Goal: Information Seeking & Learning: Find specific page/section

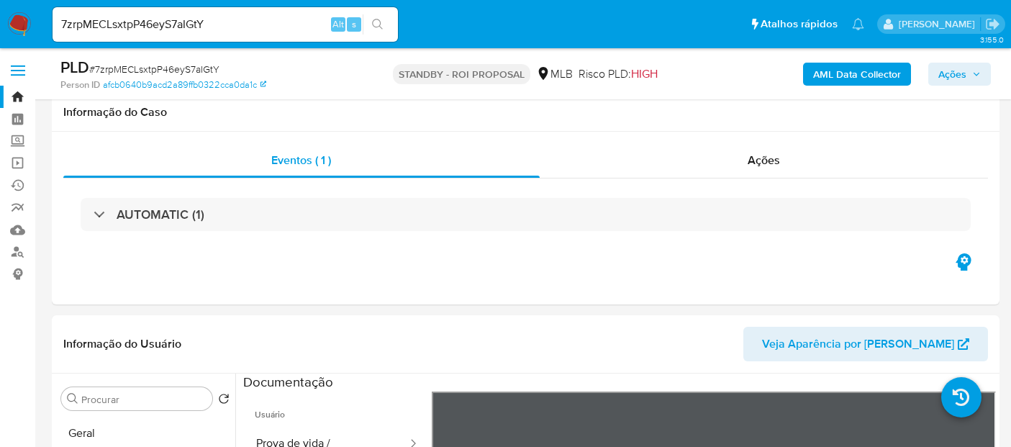
select select "10"
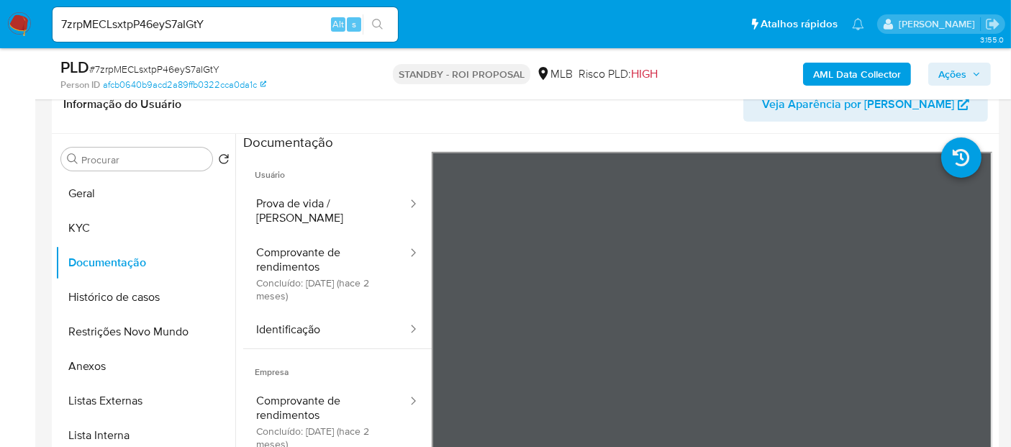
scroll to position [121, 0]
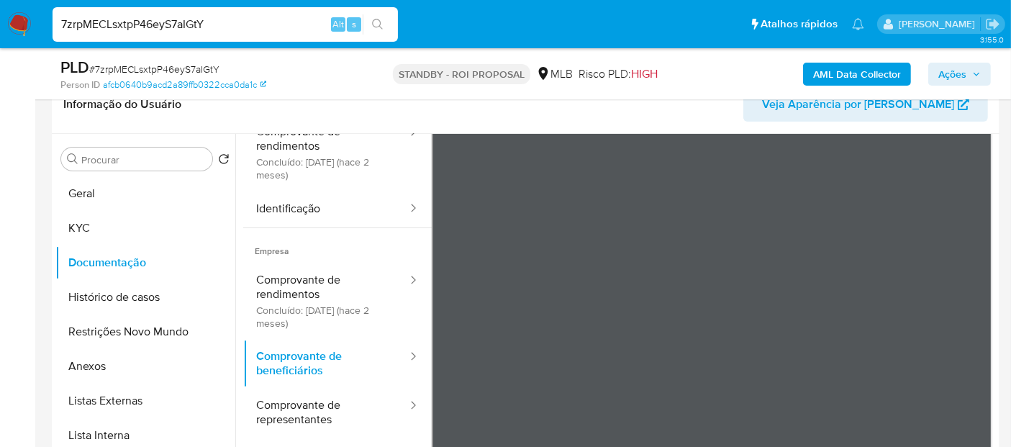
click at [0, 24] on nav "Pausado Ver notificaciones 7zrpMECLsxtpP46eyS7aIGtY Alt s Atalhos rápidos Presi…" at bounding box center [505, 24] width 1011 height 48
paste input "f7WmC8j428OEjH6SqGDxTioF"
type input "f7WmC8j428OEjH6SqGDxTioF"
click at [370, 19] on button "search-icon" at bounding box center [377, 24] width 29 height 20
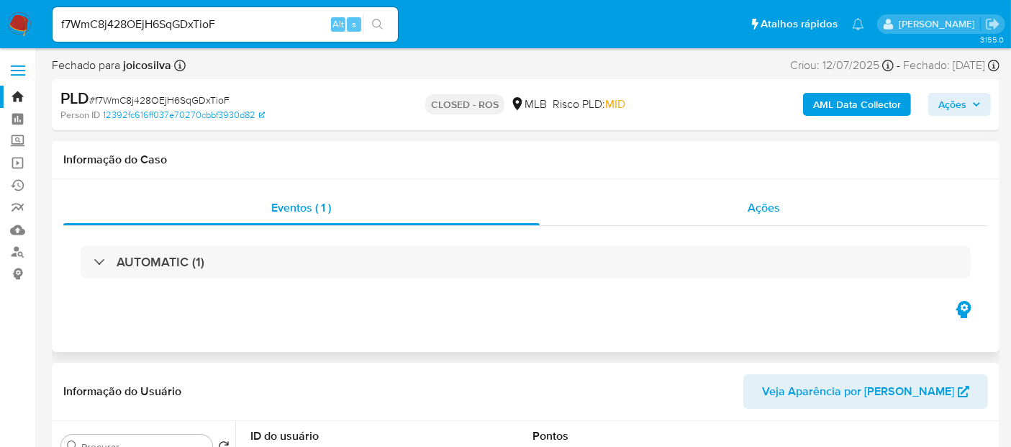
click at [775, 206] on span "Ações" at bounding box center [763, 207] width 32 height 17
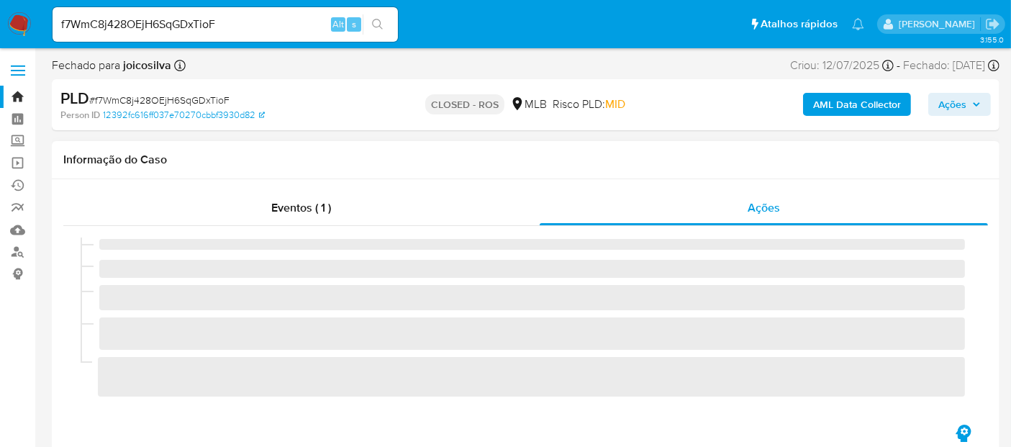
select select "10"
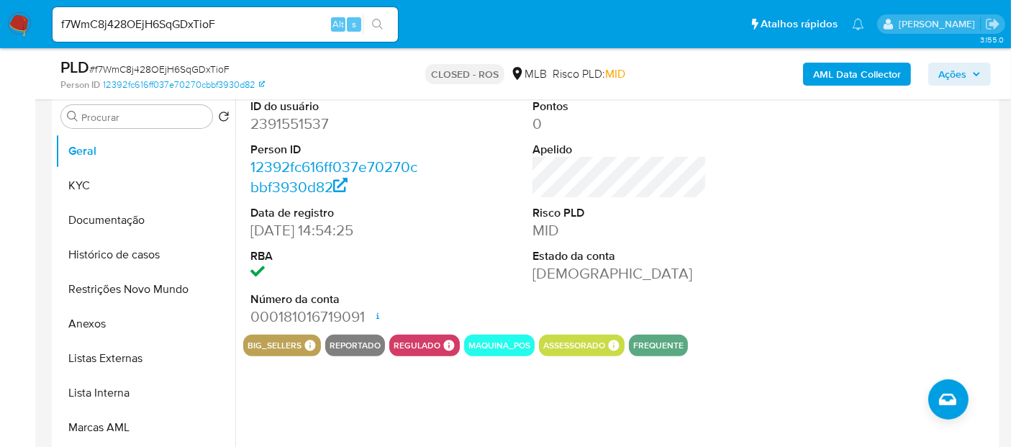
scroll to position [399, 0]
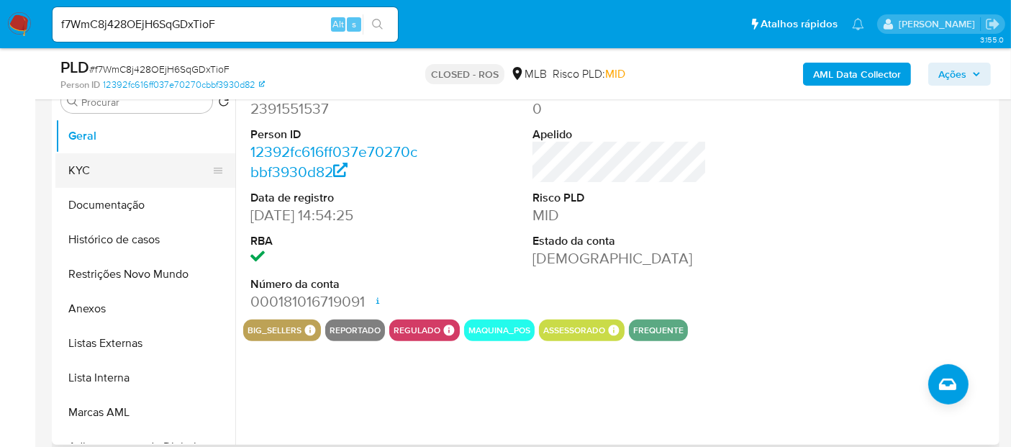
click at [83, 168] on button "KYC" at bounding box center [139, 170] width 168 height 35
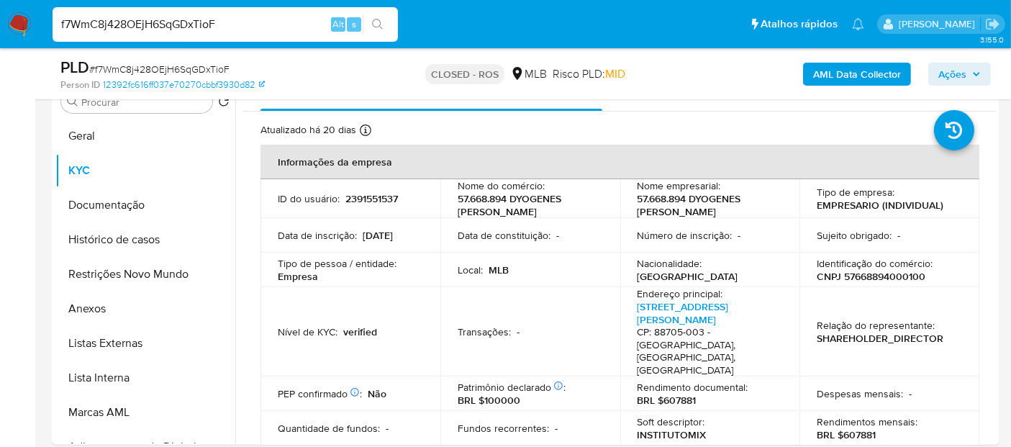
drag, startPoint x: 244, startPoint y: 25, endPoint x: 0, endPoint y: 42, distance: 244.5
click at [0, 42] on nav "Pausado Ver notificaciones f7WmC8j428OEjH6SqGDxTioF Alt s Atalhos rápidos Presi…" at bounding box center [505, 24] width 1011 height 48
paste input "MLR1tRwV7mP9OQ6SsbKgdjYp"
type input "MLR1tRwV7mP9OQ6SsbKgdjYp"
click at [377, 19] on icon "search-icon" at bounding box center [377, 24] width 11 height 11
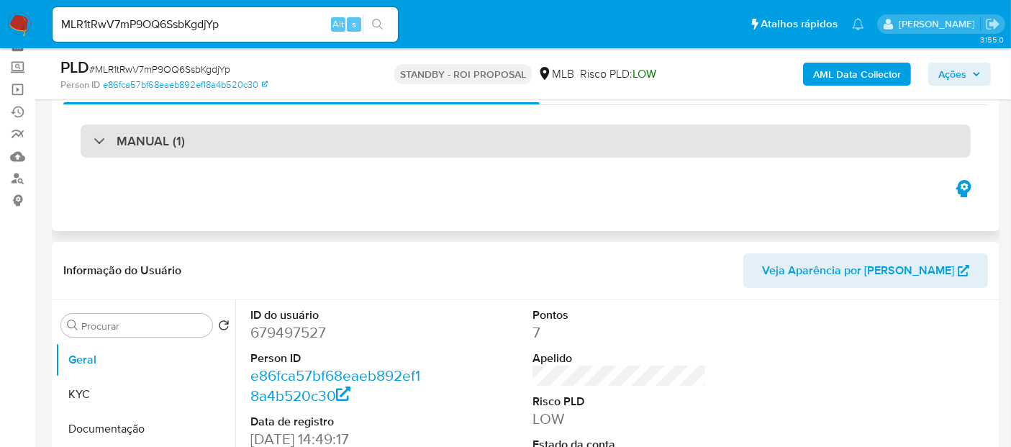
scroll to position [160, 0]
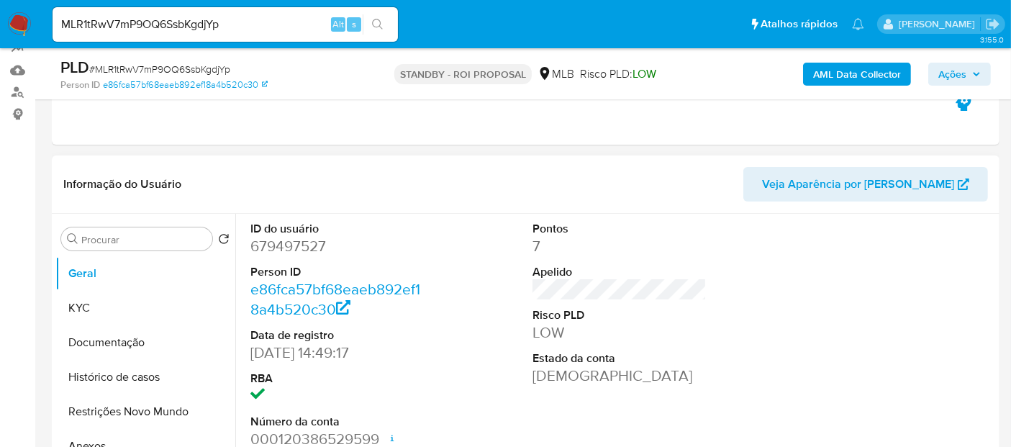
select select "10"
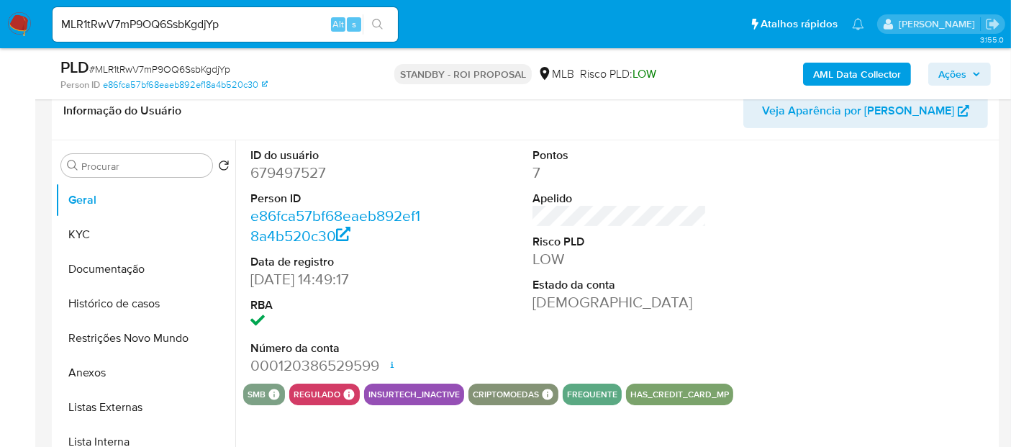
scroll to position [240, 0]
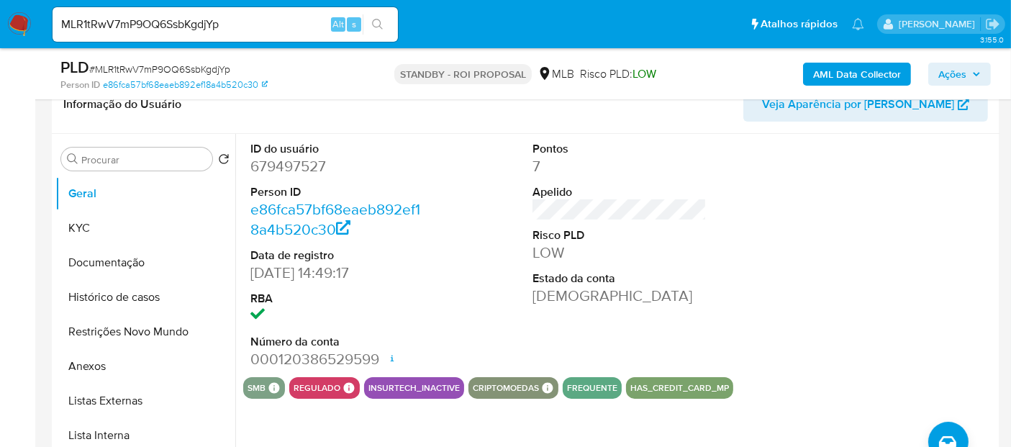
click at [28, 19] on img at bounding box center [19, 24] width 24 height 24
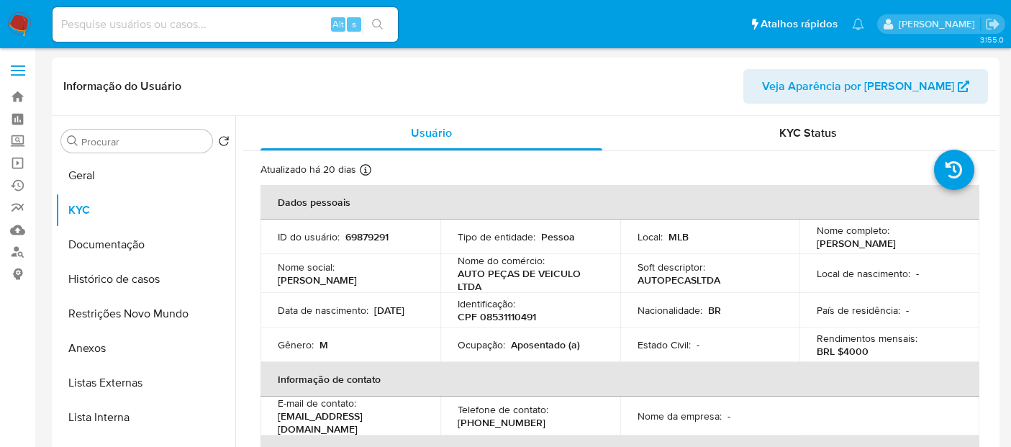
select select "10"
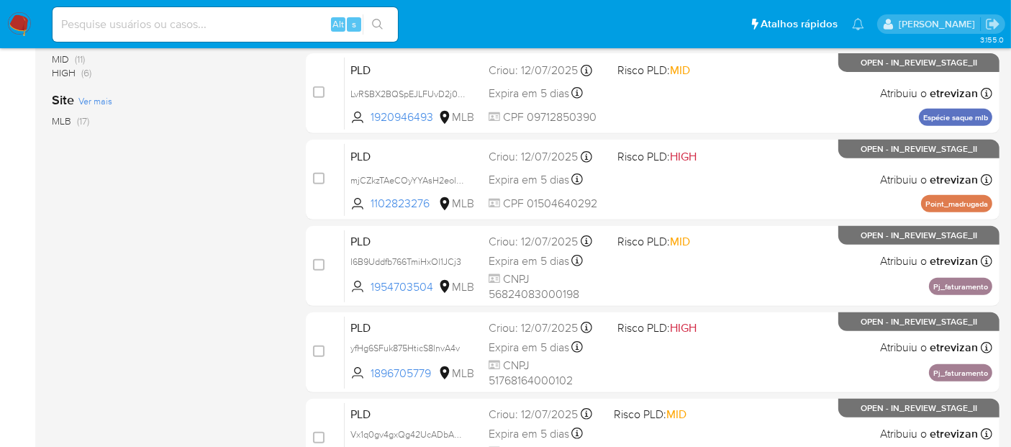
scroll to position [687, 0]
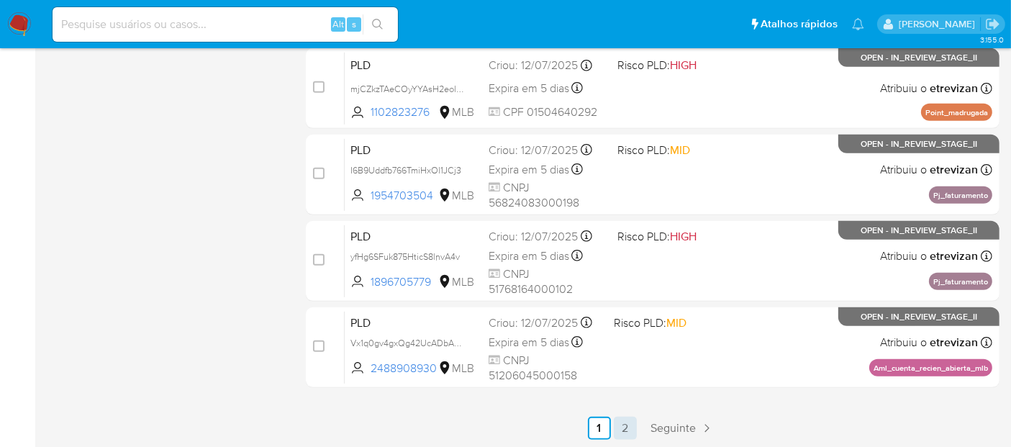
click at [622, 425] on link "2" at bounding box center [625, 427] width 23 height 23
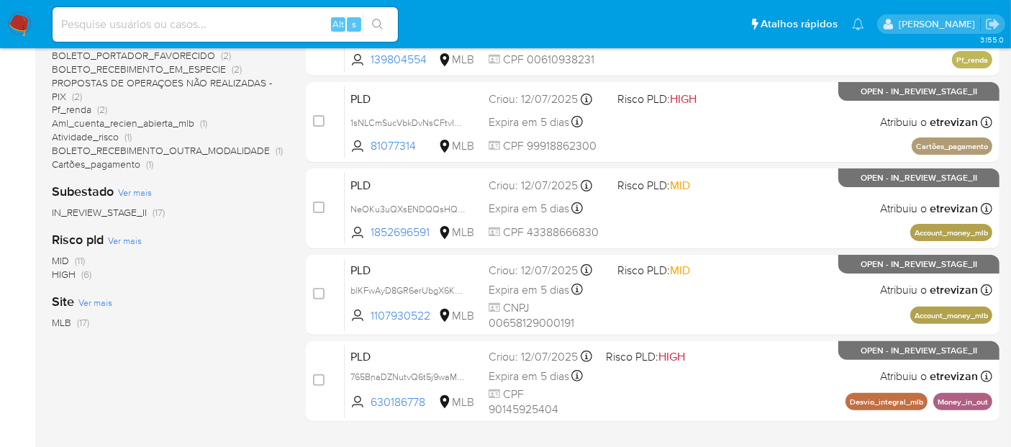
scroll to position [428, 0]
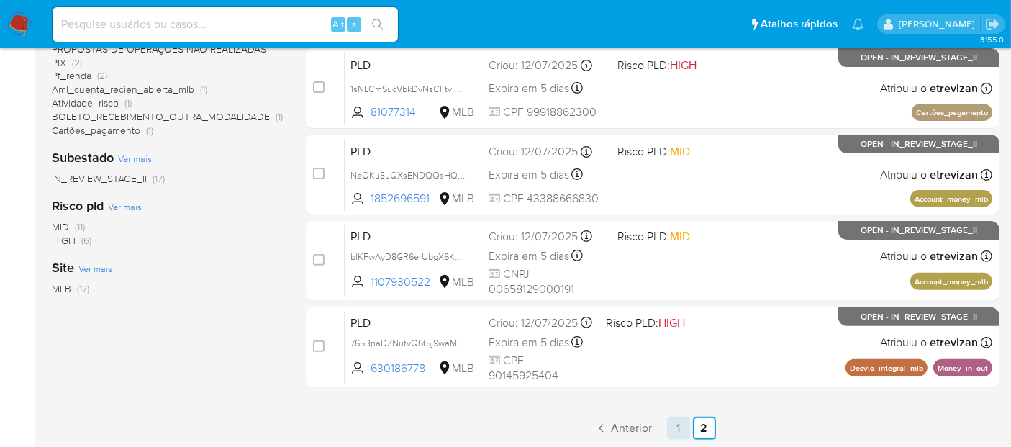
click at [675, 427] on link "1" at bounding box center [678, 427] width 23 height 23
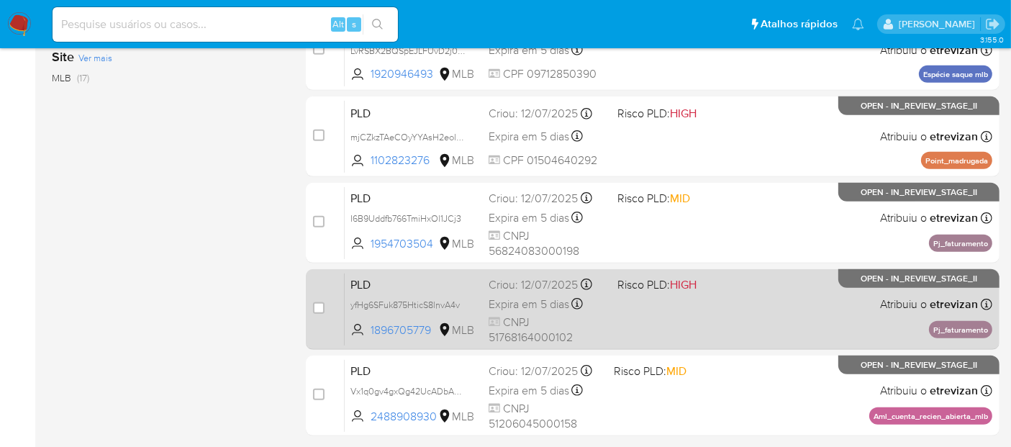
scroll to position [687, 0]
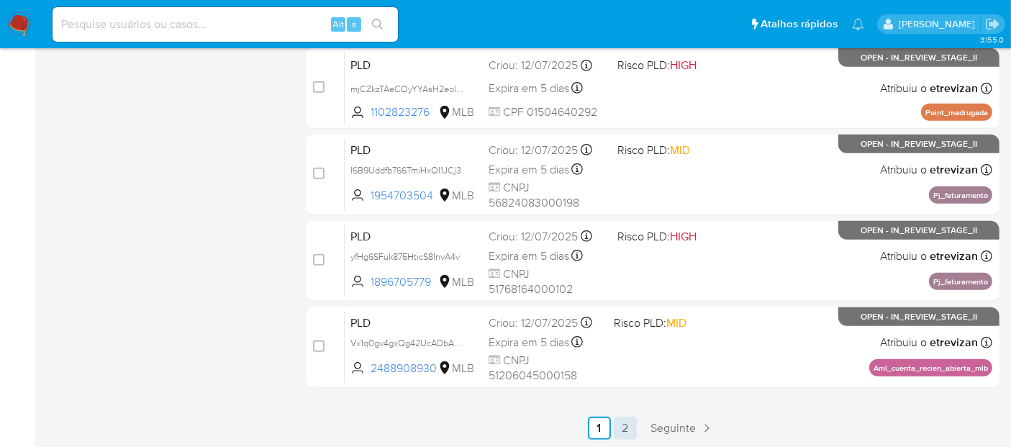
click at [627, 422] on link "2" at bounding box center [625, 427] width 23 height 23
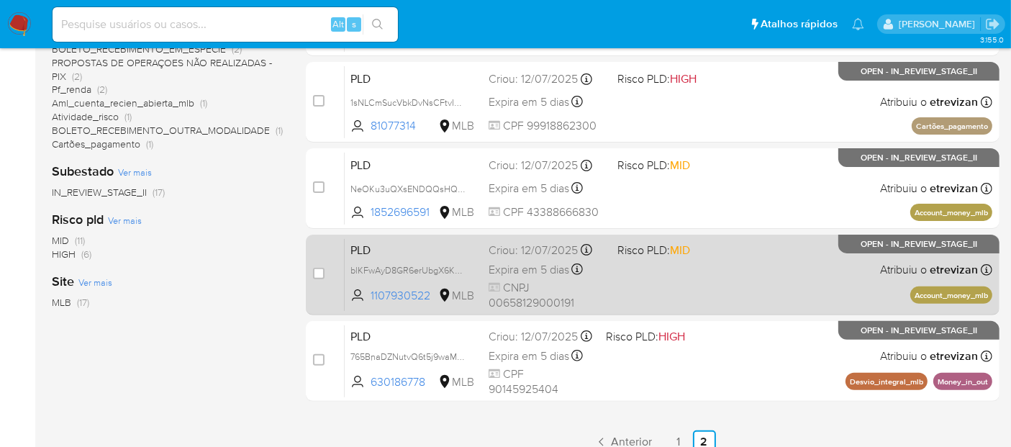
scroll to position [428, 0]
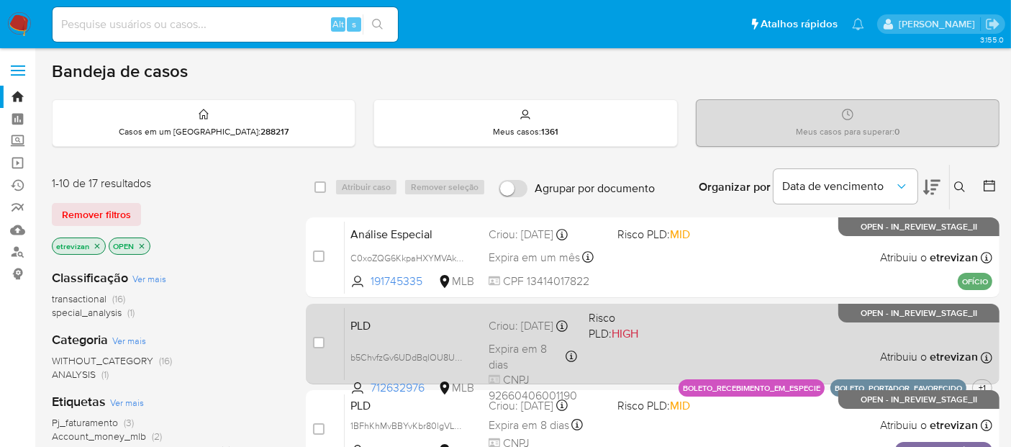
click at [716, 320] on div "PLD b5ChvfzGv6UDdBqlOU8UYY0Z 712632976 MLB Risco PLD: HIGH Criou: 14/07/2025 Cr…" at bounding box center [668, 343] width 647 height 73
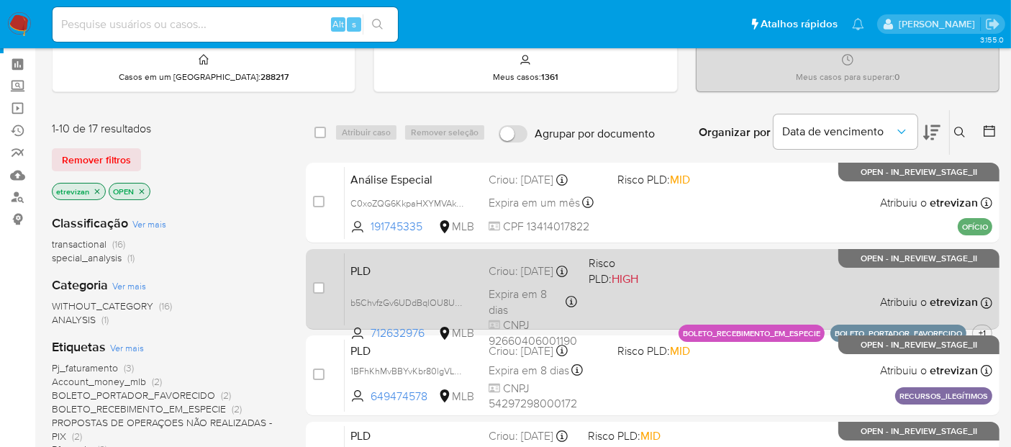
scroll to position [160, 0]
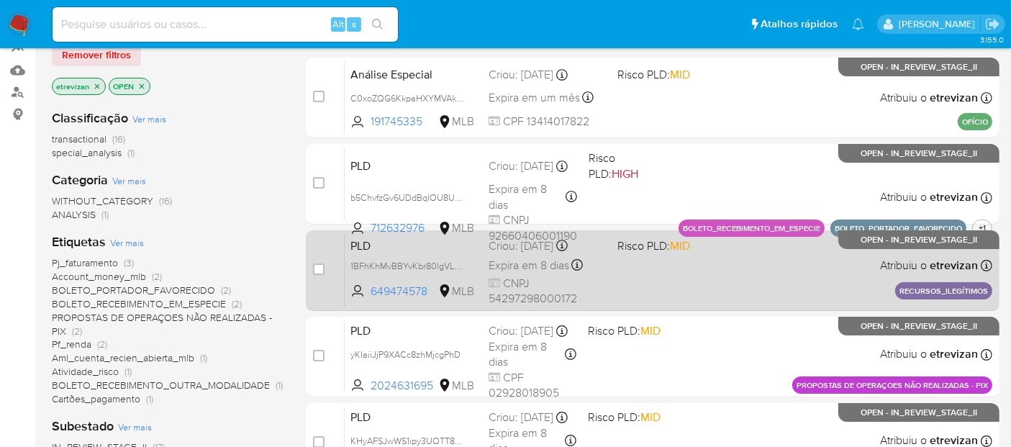
click at [679, 276] on div "PLD 1BFhKhMvBBYvKbr80lgVLn0b 649474578 MLB Risco PLD: MID Criou: 14/07/2025 Cri…" at bounding box center [668, 270] width 647 height 73
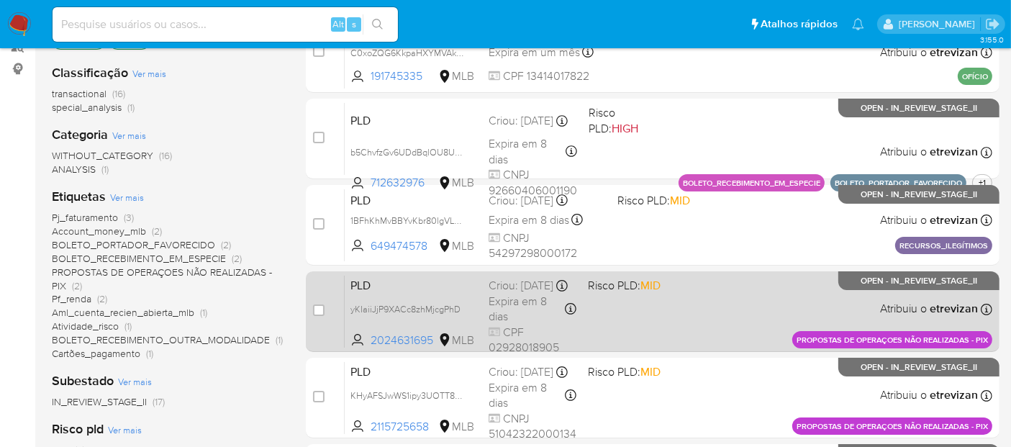
scroll to position [240, 0]
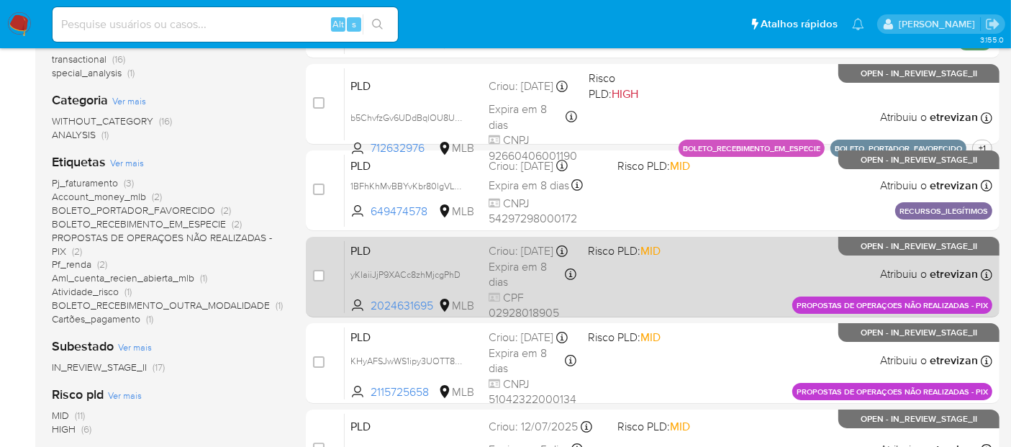
click at [728, 293] on div "PLD yKIaiiJjP9XACc8zhMjcgPhD 2024631695 MLB Risco PLD: MID Criou: 14/07/2025 Cr…" at bounding box center [668, 276] width 647 height 73
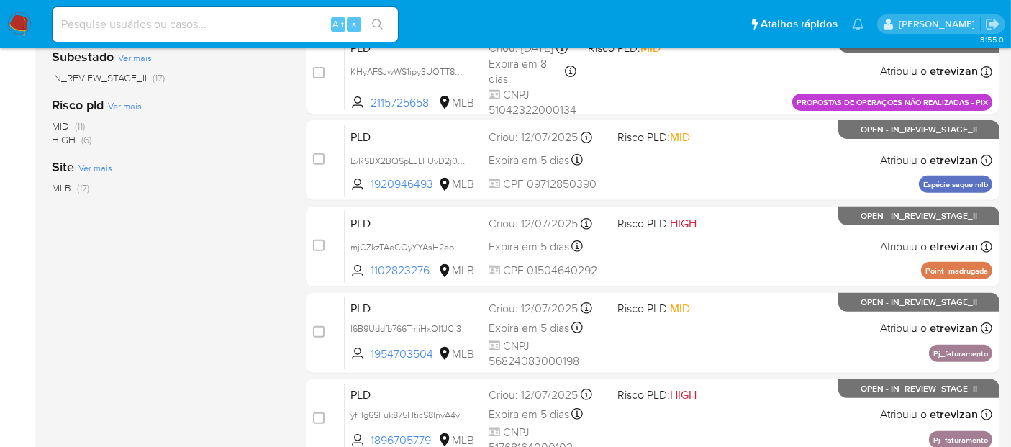
scroll to position [687, 0]
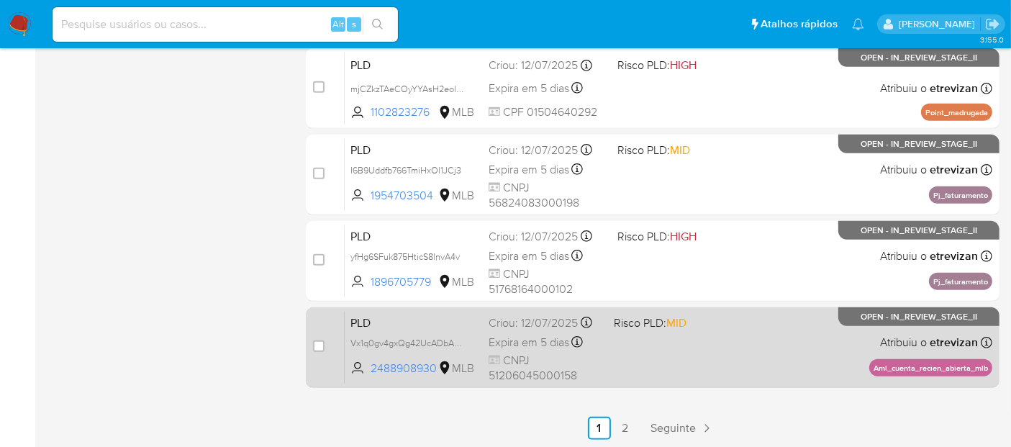
click at [664, 354] on div "PLD Vx1q0gv4gxQg42UcADbA7xXe 2488908930 MLB Risco PLD: MID Criou: 12/07/2025 Cr…" at bounding box center [668, 347] width 647 height 73
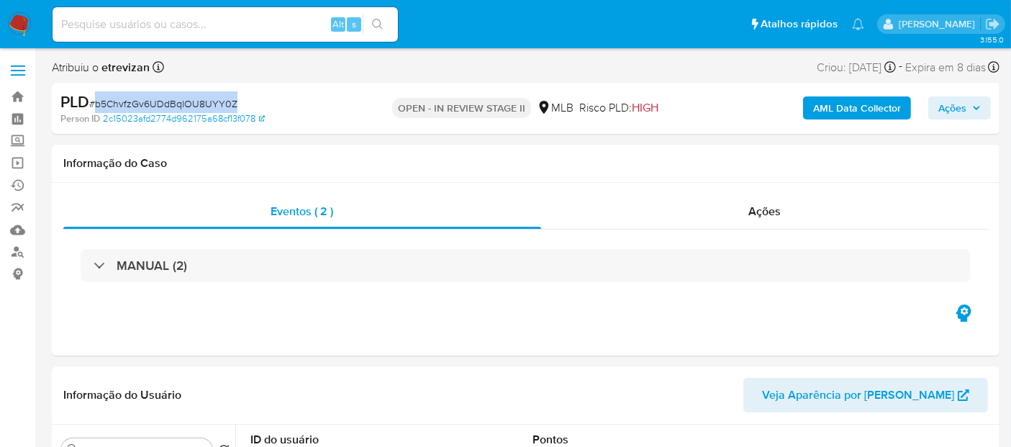
drag, startPoint x: 96, startPoint y: 105, endPoint x: 232, endPoint y: 106, distance: 136.0
click at [232, 106] on span "# b5ChvfzGv6UDdBqlOU8UYY0Z" at bounding box center [163, 103] width 148 height 14
copy span "b5ChvfzGv6UDdBqlOU8UYY0Z"
select select "10"
click at [241, 14] on div "Alt s" at bounding box center [225, 24] width 345 height 35
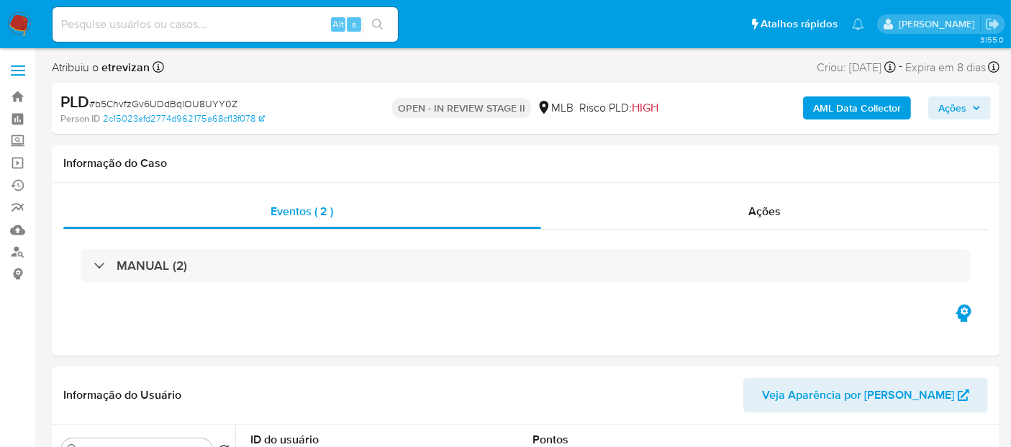
click at [241, 14] on div "Alt s" at bounding box center [225, 24] width 345 height 35
click at [224, 19] on input at bounding box center [225, 24] width 345 height 19
paste input "b5ChvfzGv6UDdBqlOU8UYY0Z"
click at [383, 20] on icon "search-icon" at bounding box center [378, 25] width 12 height 12
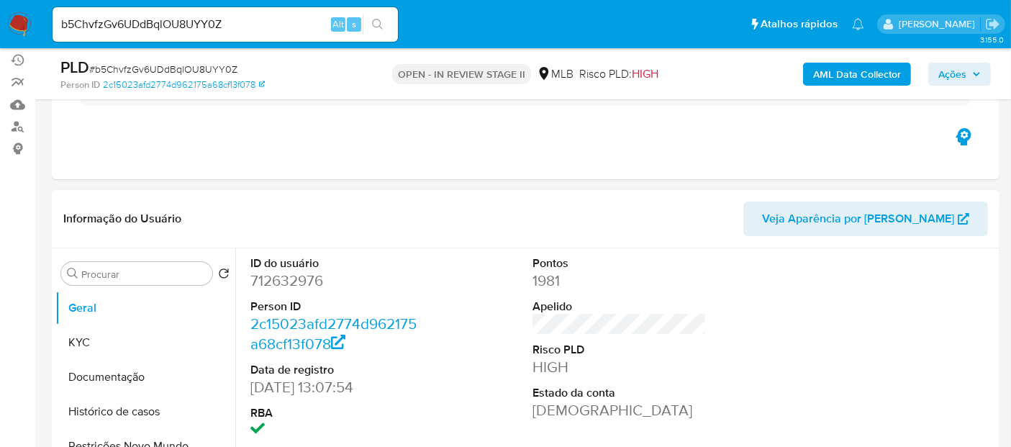
scroll to position [160, 0]
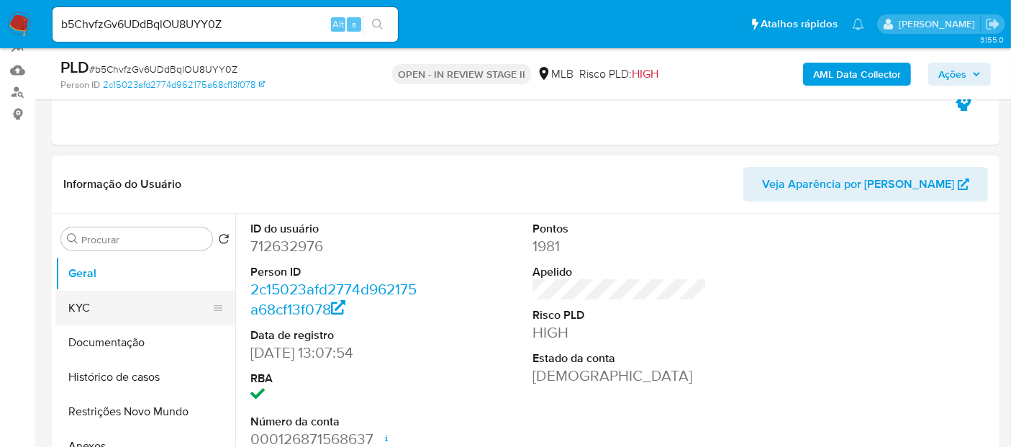
click at [115, 302] on button "KYC" at bounding box center [139, 308] width 168 height 35
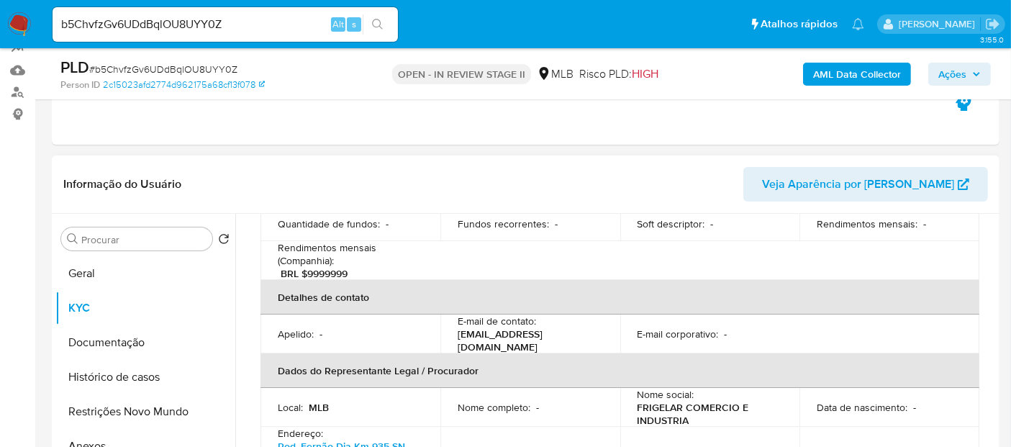
scroll to position [328, 0]
drag, startPoint x: 247, startPoint y: 19, endPoint x: 0, endPoint y: 24, distance: 246.8
click at [0, 24] on nav "Pausado Ver notificaciones b5ChvfzGv6UDdBqlOU8UYY0Z Alt s Atalhos rápidos Presi…" at bounding box center [505, 24] width 1011 height 48
paste input "1BFhKhMvBBYvKbr80lgVLn0b"
type input "1BFhKhMvBBYvKbr80lgVLn0b"
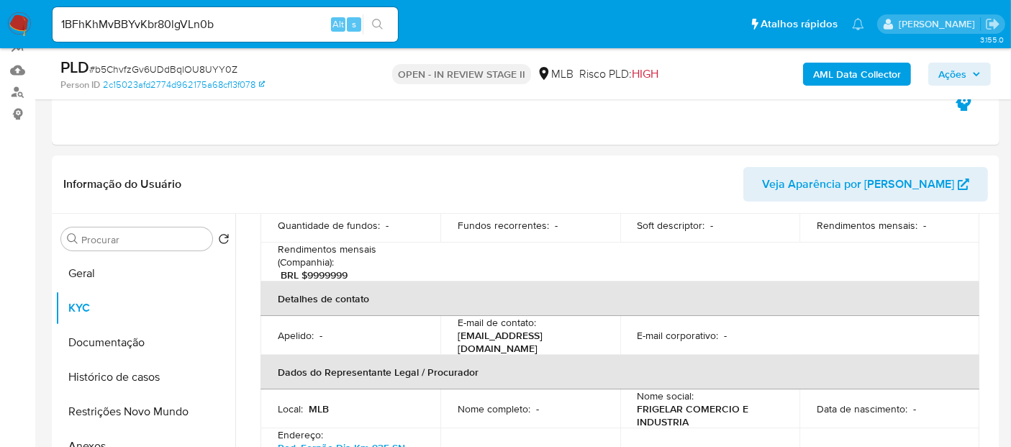
click at [380, 17] on button "search-icon" at bounding box center [377, 24] width 29 height 20
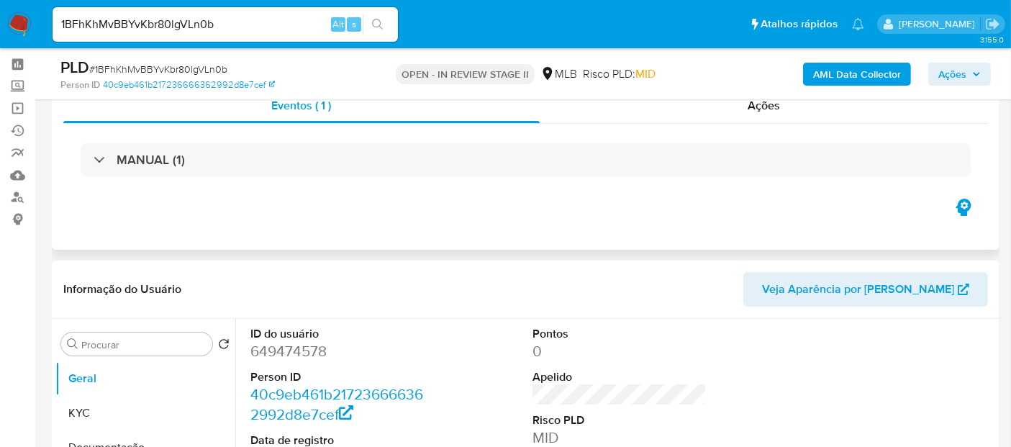
scroll to position [80, 0]
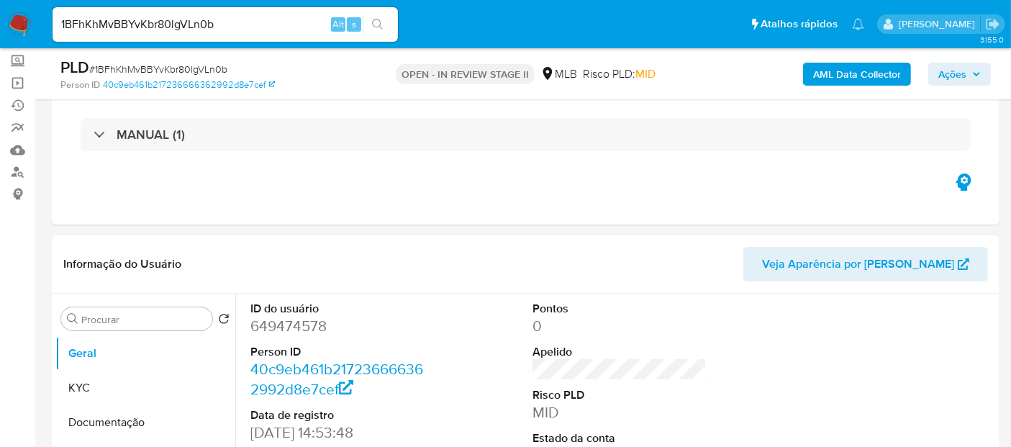
select select "10"
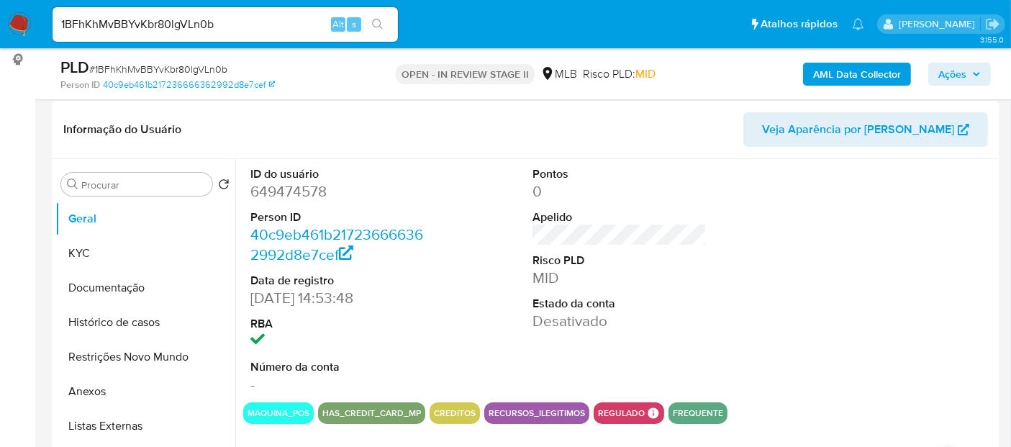
scroll to position [240, 0]
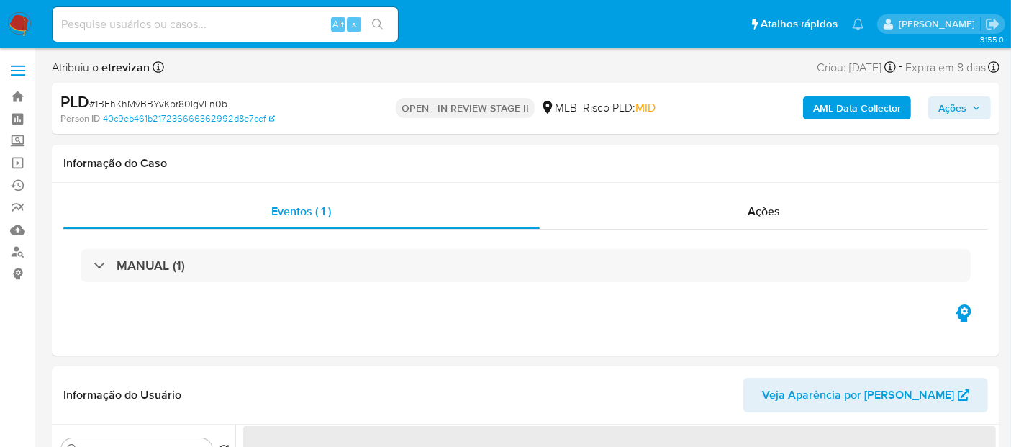
select select "10"
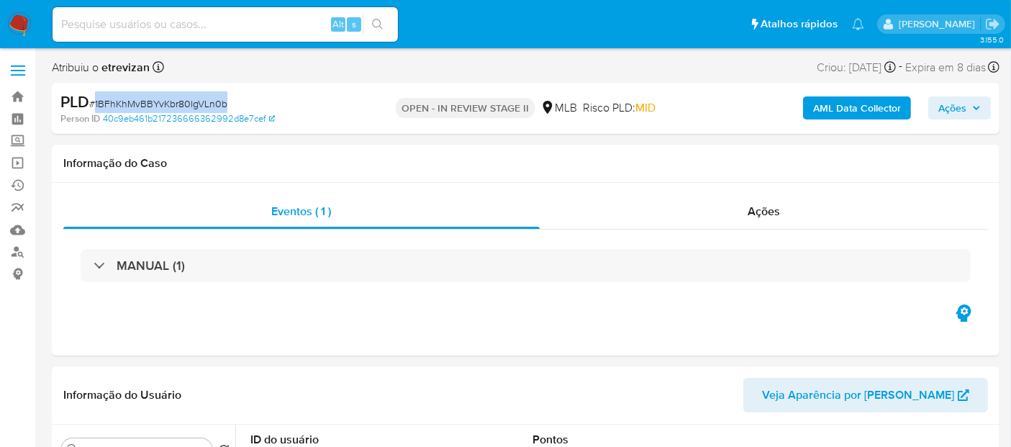
drag, startPoint x: 94, startPoint y: 104, endPoint x: 224, endPoint y: 99, distance: 130.3
click at [224, 99] on span "# 1BFhKhMvBBYvKbr80lgVLn0b" at bounding box center [158, 103] width 138 height 14
copy span "1BFhKhMvBBYvKbr80lgVLn0b"
click at [171, 22] on input at bounding box center [225, 24] width 345 height 19
paste input "1BFhKhMvBBYvKbr80lgVLn0b"
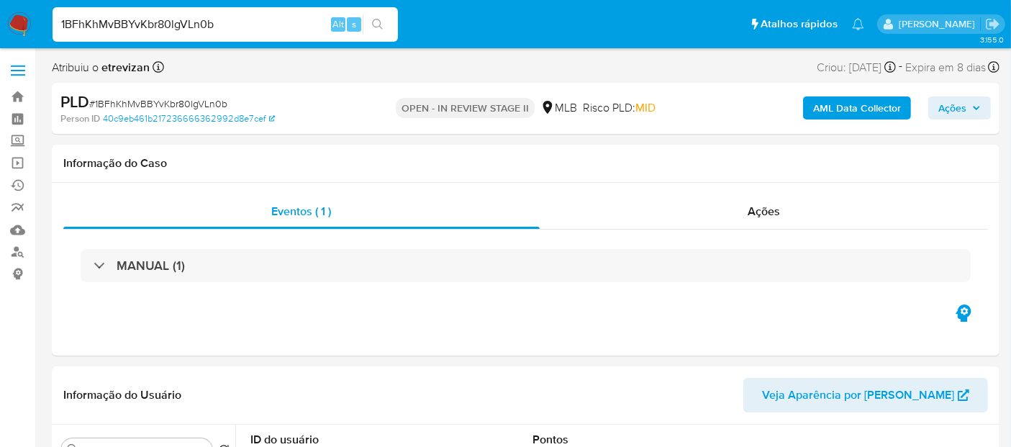
type input "1BFhKhMvBBYvKbr80lgVLn0b"
drag, startPoint x: 375, startPoint y: 19, endPoint x: 424, endPoint y: 22, distance: 48.3
click at [375, 19] on icon "search-icon" at bounding box center [378, 25] width 12 height 12
click at [768, 203] on span "Ações" at bounding box center [763, 211] width 32 height 17
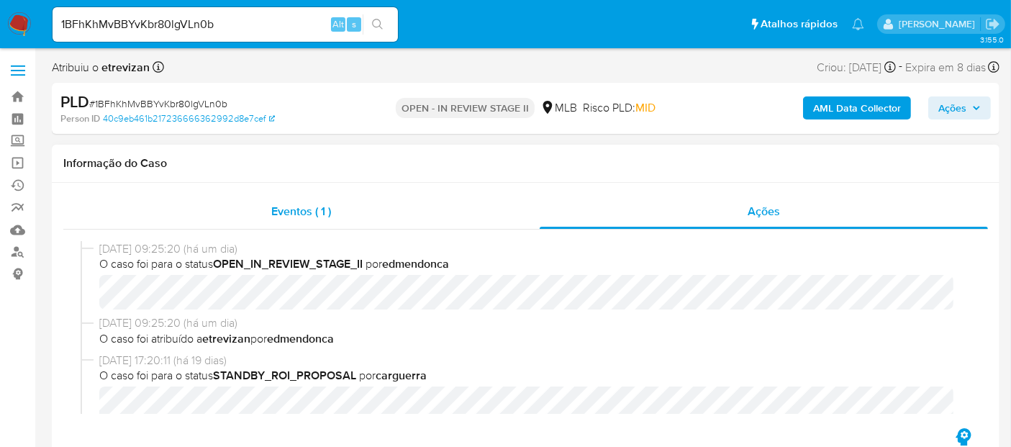
click at [279, 210] on span "Eventos ( 1 )" at bounding box center [301, 211] width 60 height 17
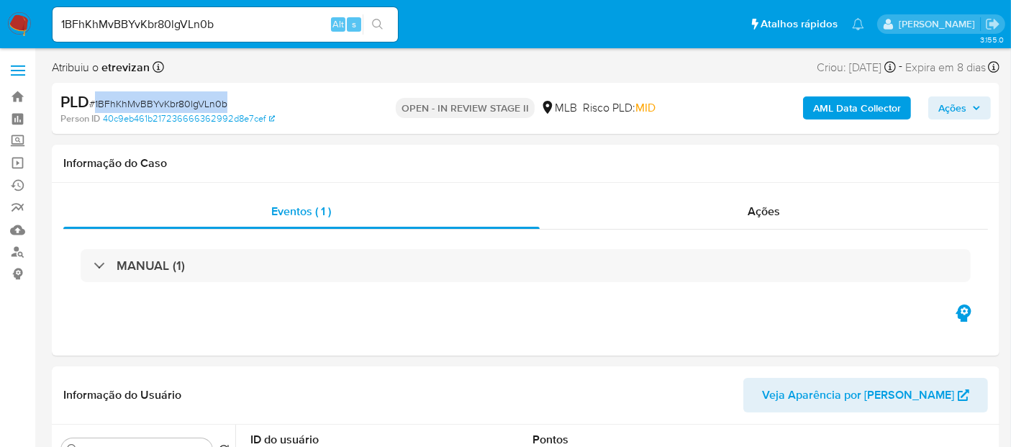
drag, startPoint x: 94, startPoint y: 98, endPoint x: 226, endPoint y: 105, distance: 131.8
click at [226, 105] on div "PLD # 1BFhKhMvBBYvKbr80lgVLn0b" at bounding box center [212, 102] width 305 height 22
copy span "1BFhKhMvBBYvKbr80lgVLn0b"
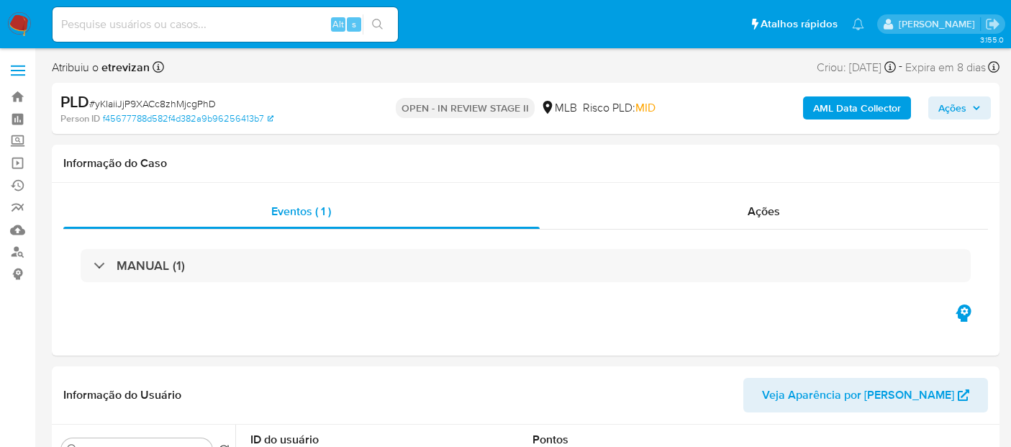
select select "10"
drag, startPoint x: 96, startPoint y: 103, endPoint x: 214, endPoint y: 99, distance: 118.0
click at [214, 99] on span "# yKIaiiJjP9XACc8zhMjcgPhD" at bounding box center [152, 103] width 127 height 14
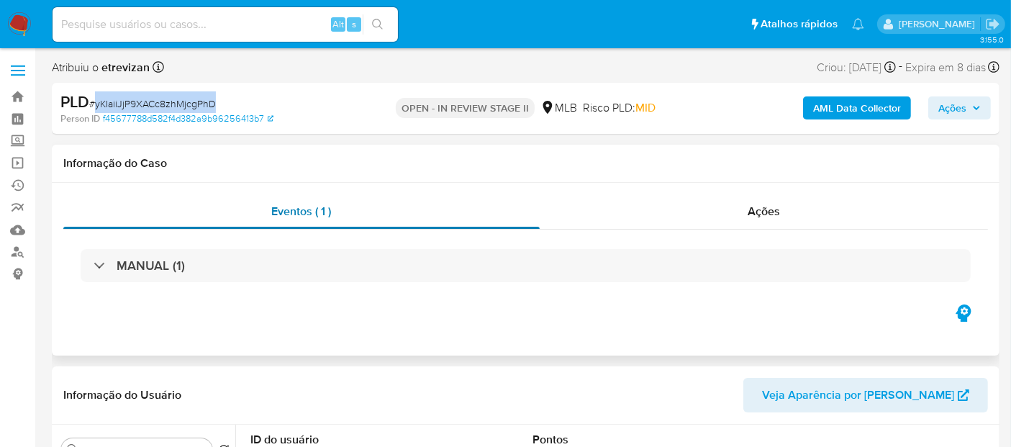
copy span "yKIaiiJjP9XACc8zhMjcgPhD"
click at [204, 21] on input at bounding box center [225, 24] width 345 height 19
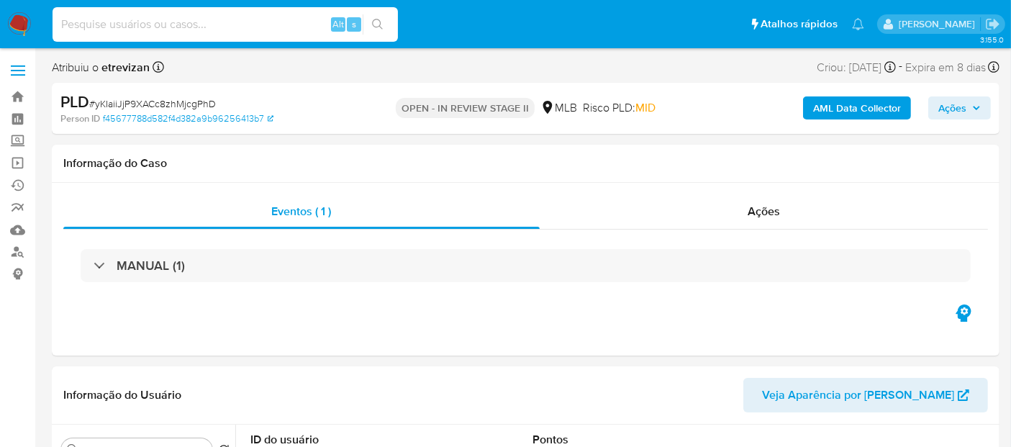
paste input "yKIaiiJjP9XACc8zhMjcgPhD"
type input "yKIaiiJjP9XACc8zhMjcgPhD"
click at [378, 15] on button "search-icon" at bounding box center [377, 24] width 29 height 20
drag, startPoint x: 235, startPoint y: 32, endPoint x: 0, endPoint y: 32, distance: 235.2
click at [0, 32] on nav "Pausado Ver notificaciones yKIaiiJjP9XACc8zhMjcgPhD Alt s Atalhos rápidos Presi…" at bounding box center [505, 24] width 1011 height 48
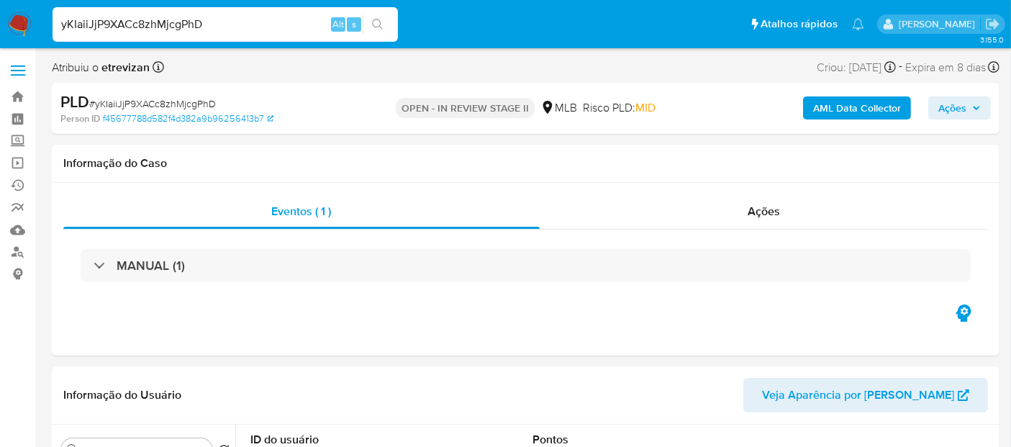
click at [378, 20] on icon "search-icon" at bounding box center [378, 25] width 12 height 12
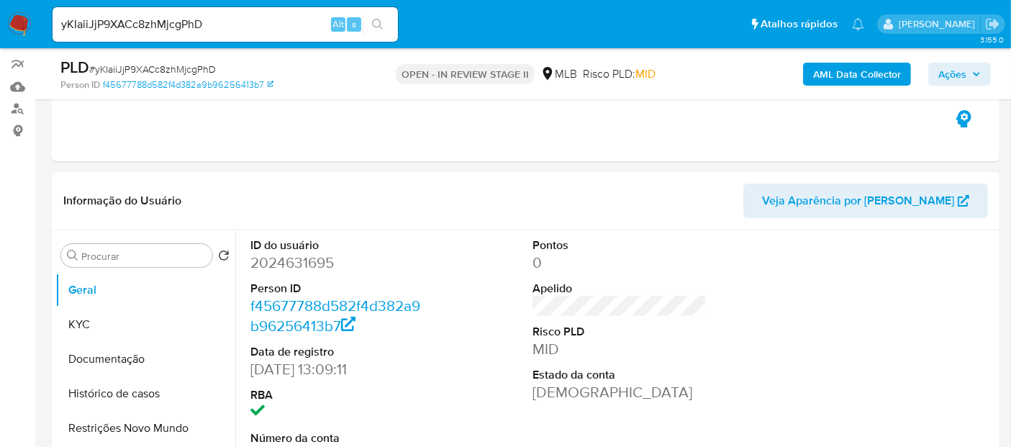
scroll to position [240, 0]
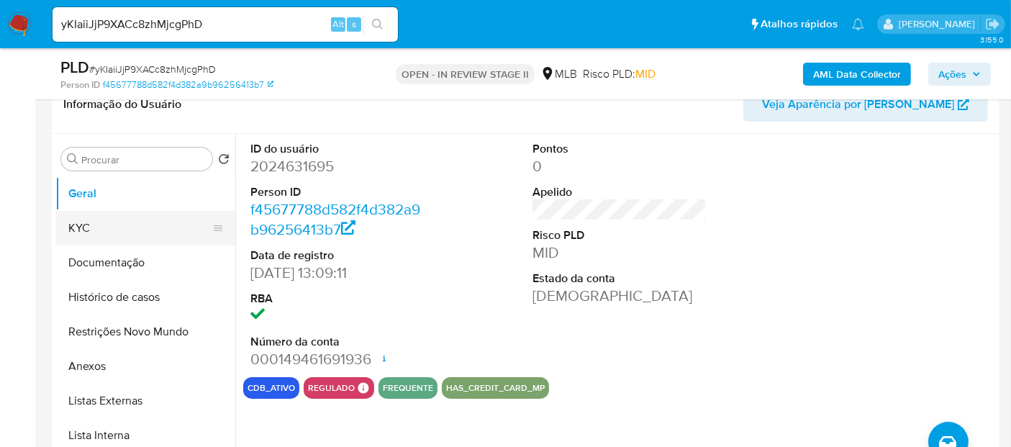
click at [84, 219] on button "KYC" at bounding box center [139, 228] width 168 height 35
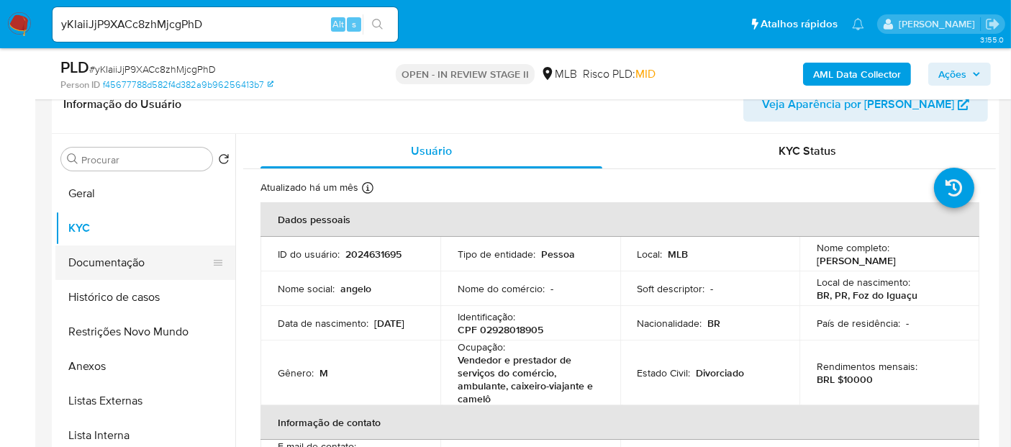
click at [124, 262] on button "Documentação" at bounding box center [139, 262] width 168 height 35
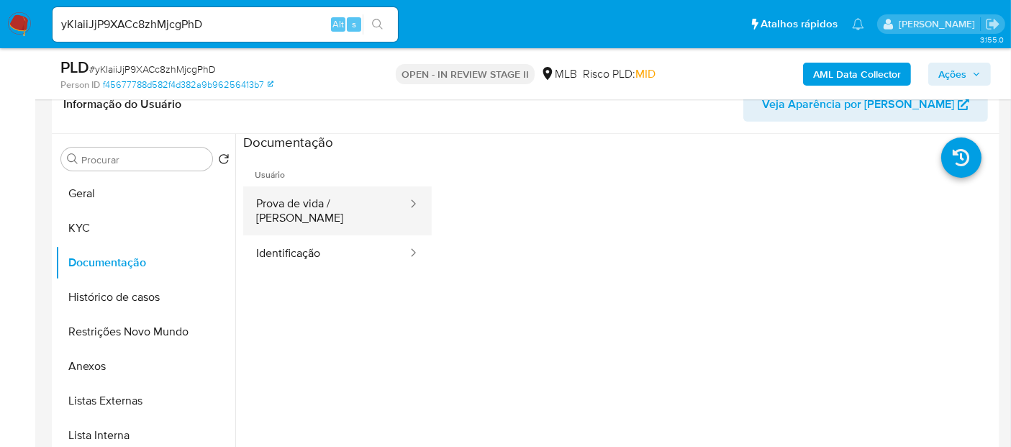
click at [342, 210] on button "Prova de vida / Selfie" at bounding box center [325, 210] width 165 height 49
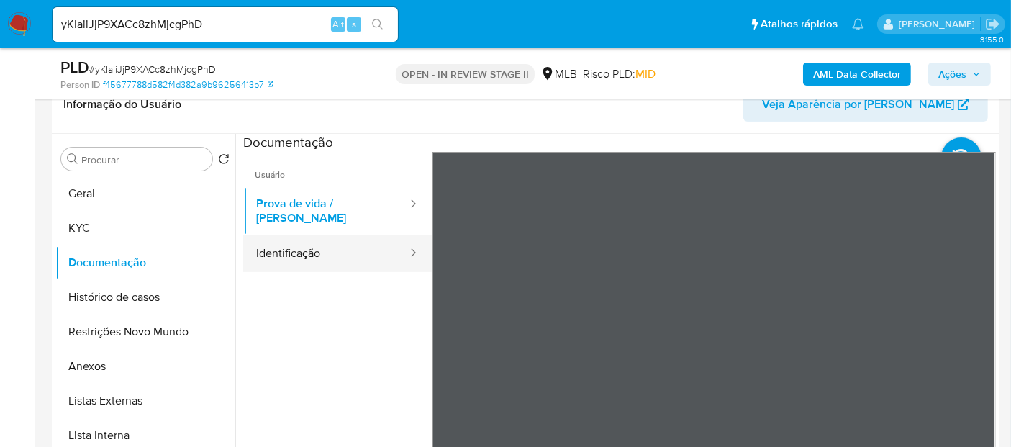
click at [314, 241] on button "Identificação" at bounding box center [325, 253] width 165 height 37
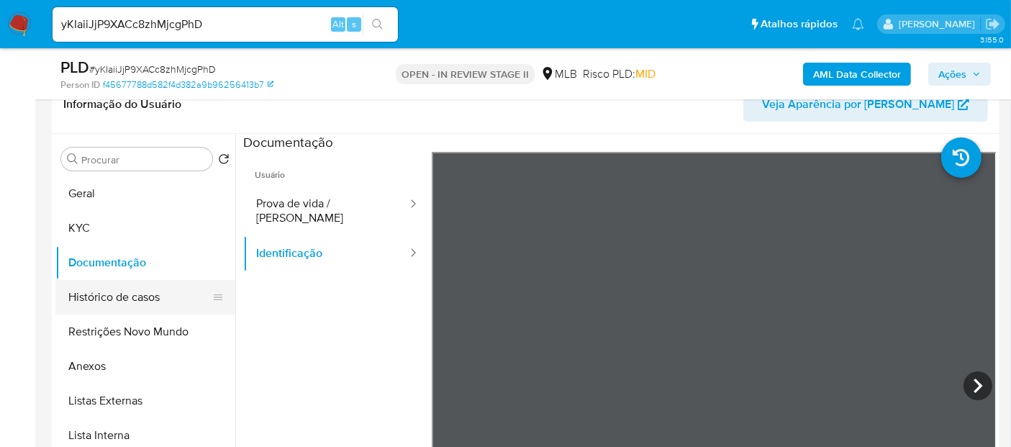
click at [81, 296] on button "Histórico de casos" at bounding box center [139, 297] width 168 height 35
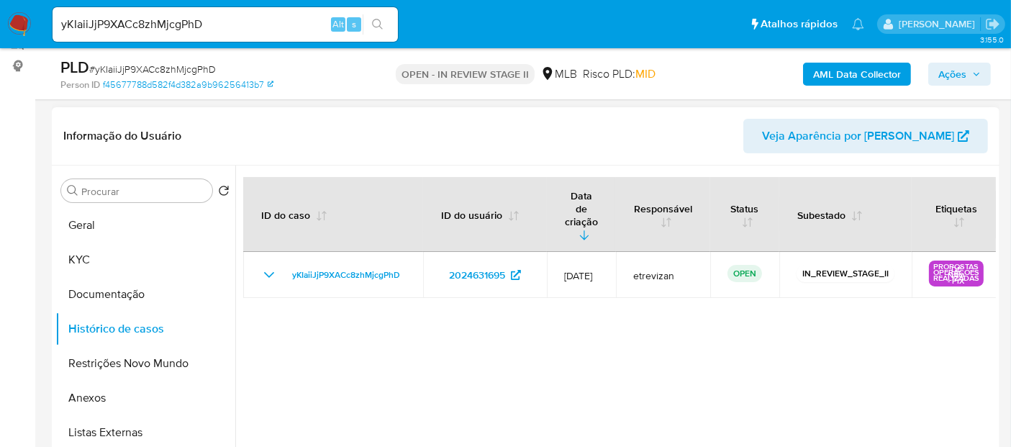
scroll to position [160, 0]
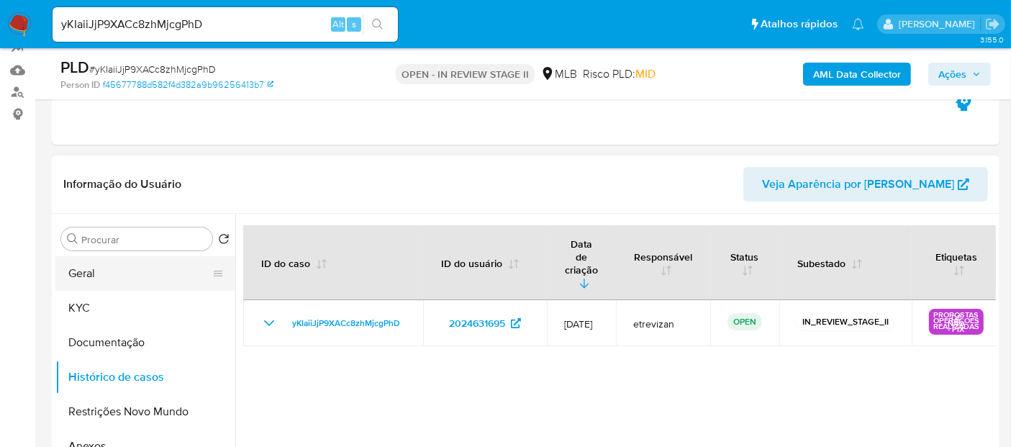
drag, startPoint x: 79, startPoint y: 270, endPoint x: 198, endPoint y: 268, distance: 118.7
click at [80, 271] on button "Geral" at bounding box center [139, 273] width 168 height 35
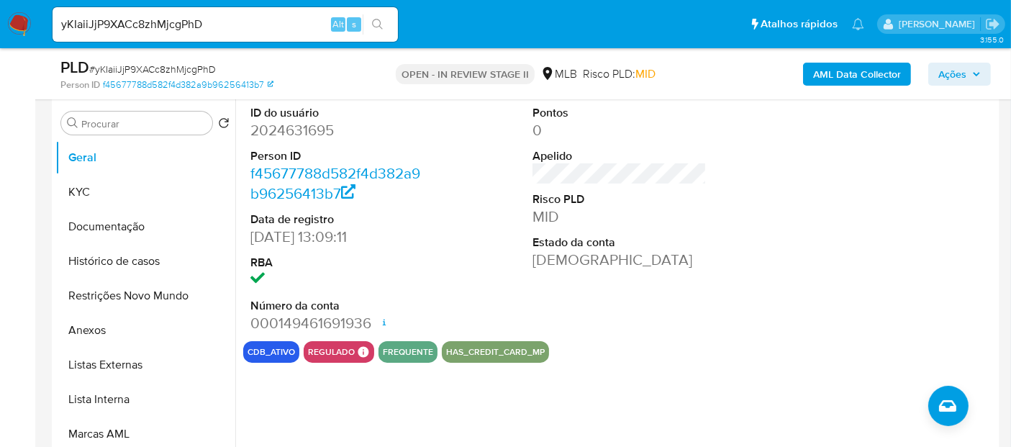
scroll to position [240, 0]
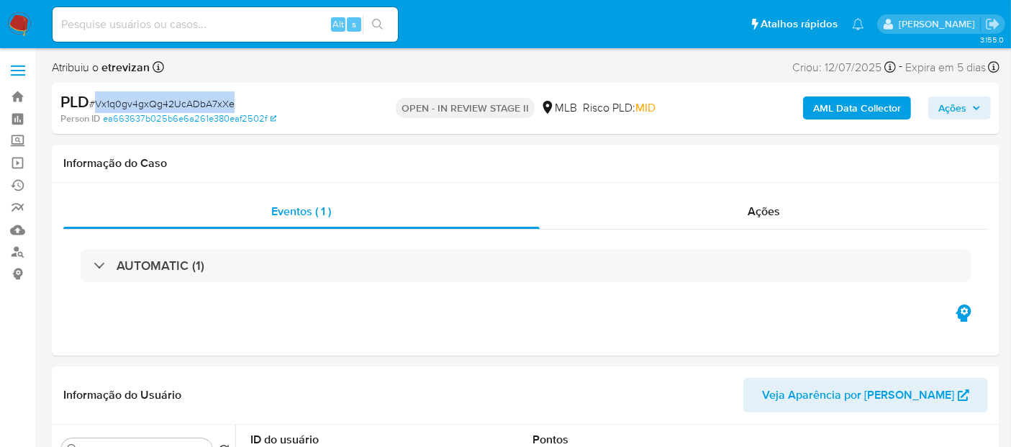
drag, startPoint x: 94, startPoint y: 101, endPoint x: 231, endPoint y: 100, distance: 136.7
click at [231, 100] on span "# Vx1q0gv4gxQg42UcADbA7xXe" at bounding box center [161, 103] width 145 height 14
select select "10"
copy span "Vx1q0gv4gxQg42UcADbA7xXe"
click at [169, 23] on input at bounding box center [225, 24] width 345 height 19
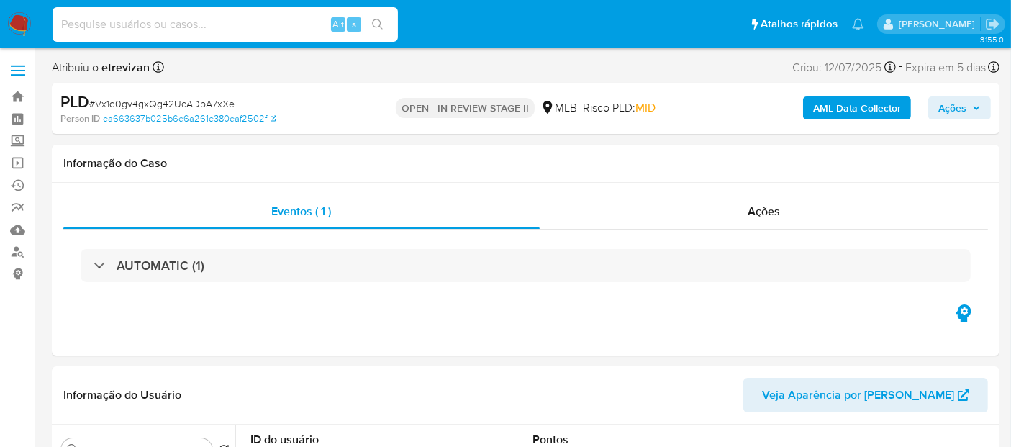
paste input "Vx1q0gv4gxQg42UcADbA7xXe"
type input "Vx1q0gv4gxQg42UcADbA7xXe"
click at [378, 19] on icon "search-icon" at bounding box center [378, 25] width 12 height 12
drag, startPoint x: 778, startPoint y: 208, endPoint x: 764, endPoint y: 217, distance: 17.2
click at [778, 208] on span "Ações" at bounding box center [763, 211] width 32 height 17
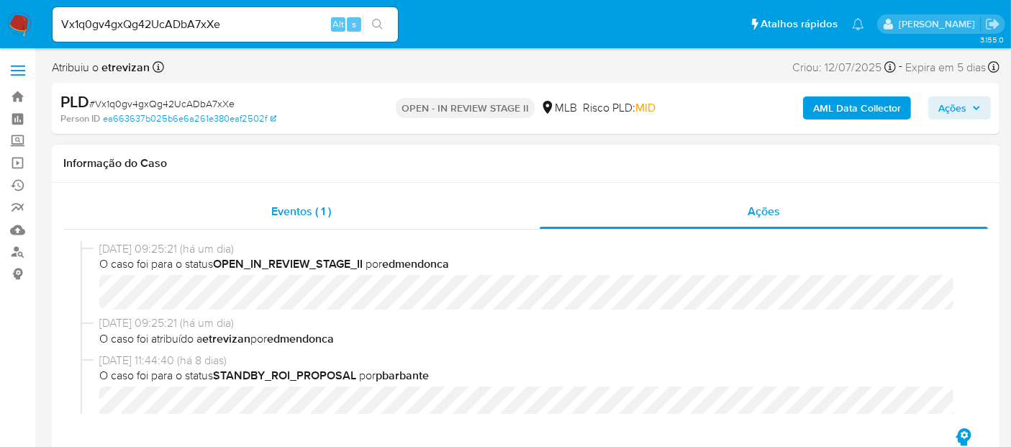
click at [288, 214] on span "Eventos ( 1 )" at bounding box center [301, 211] width 60 height 17
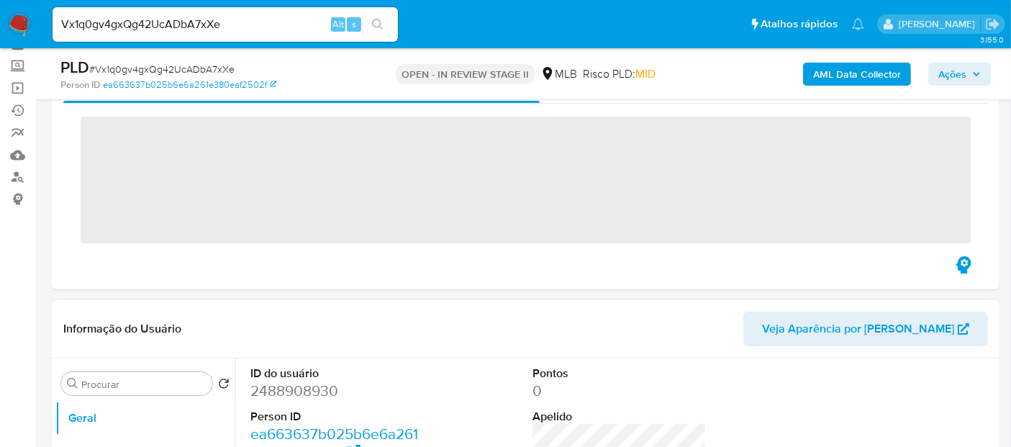
scroll to position [240, 0]
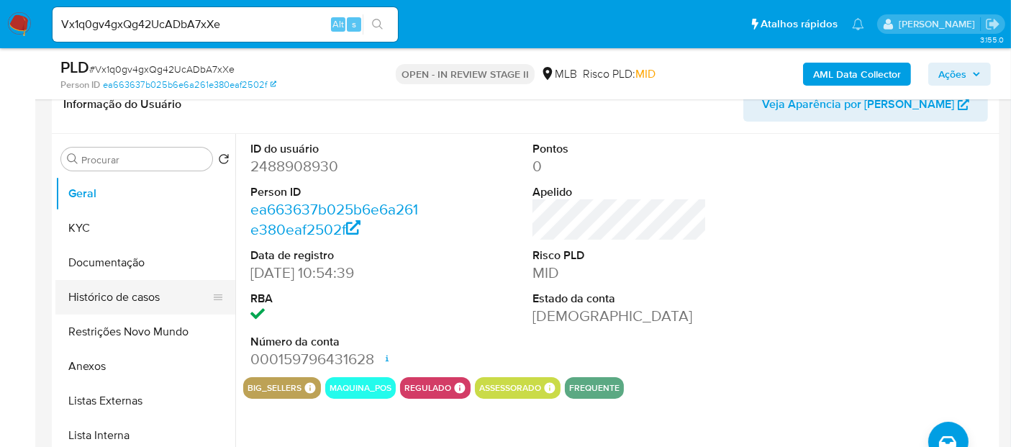
click at [90, 291] on button "Histórico de casos" at bounding box center [139, 297] width 168 height 35
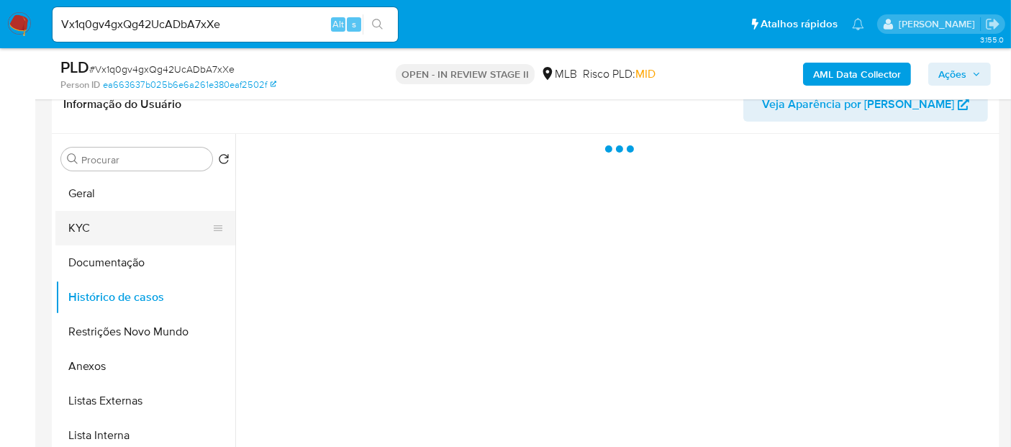
scroll to position [160, 0]
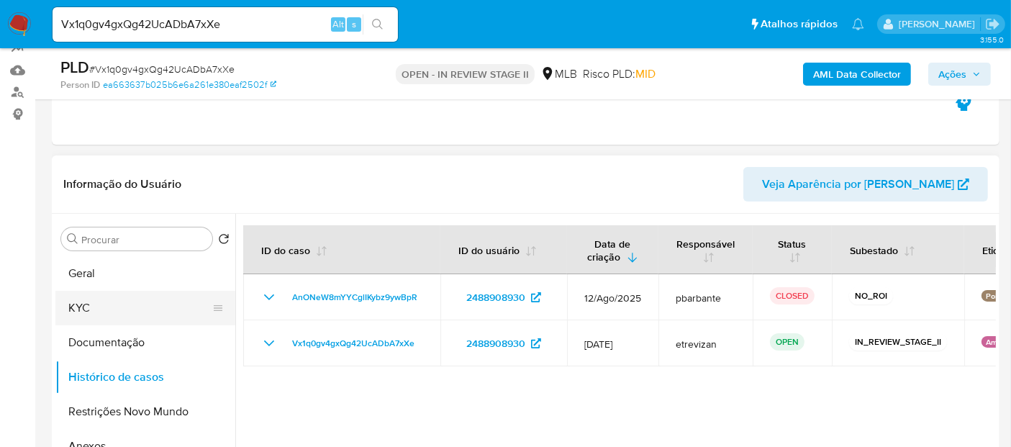
click at [120, 302] on button "KYC" at bounding box center [139, 308] width 168 height 35
